Goal: Find specific page/section: Find specific page/section

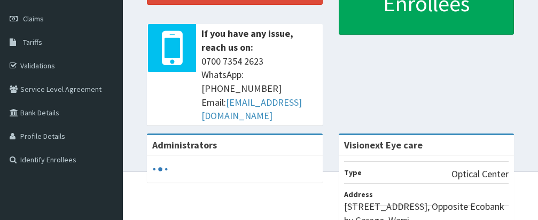
scroll to position [150, 0]
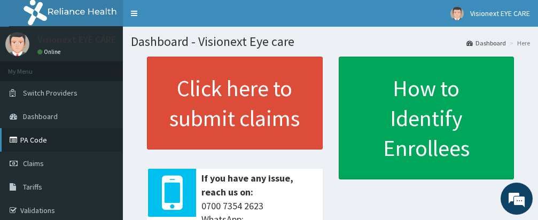
click at [29, 137] on link "PA Code" at bounding box center [61, 140] width 123 height 24
click at [38, 137] on link "PA Code" at bounding box center [61, 140] width 123 height 24
